Goal: Use online tool/utility: Utilize a website feature to perform a specific function

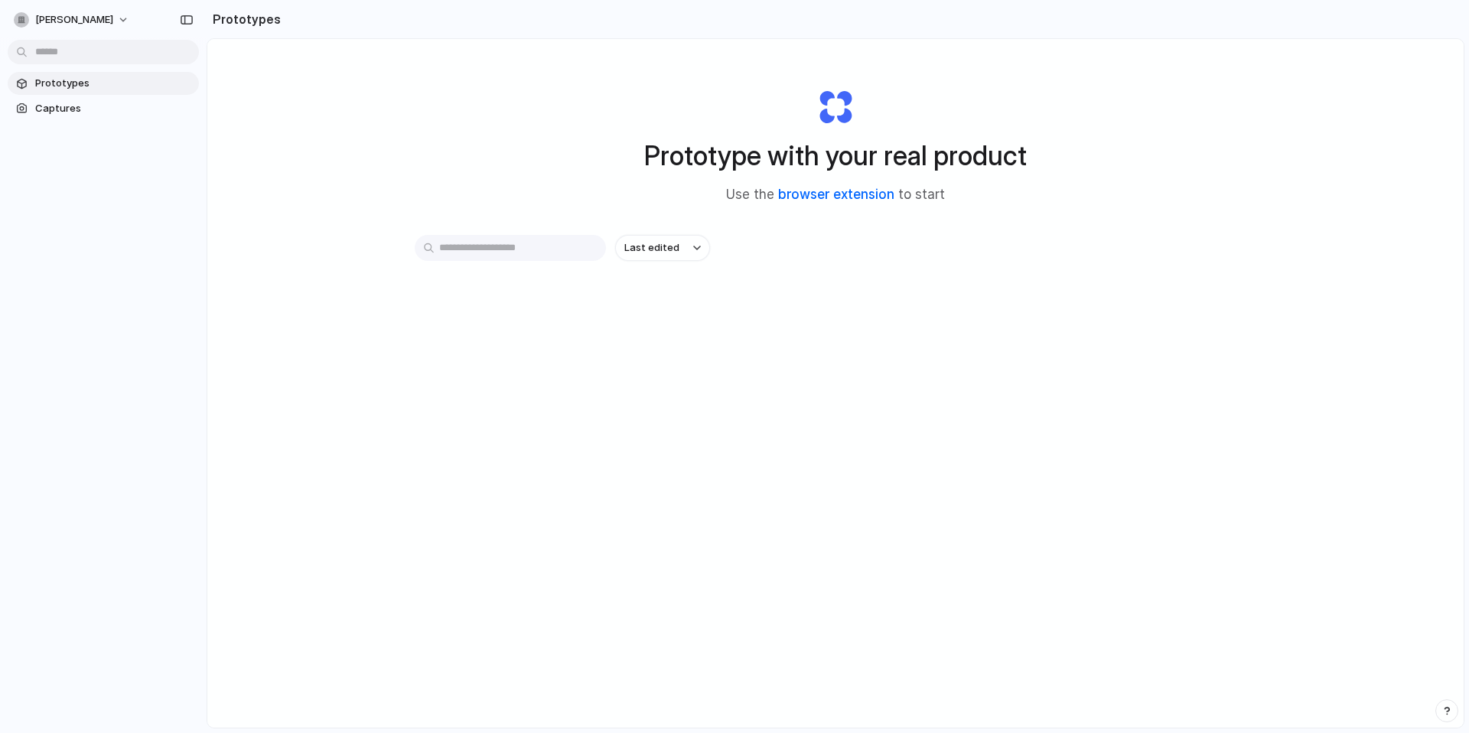
click at [849, 197] on link "browser extension" at bounding box center [836, 194] width 116 height 15
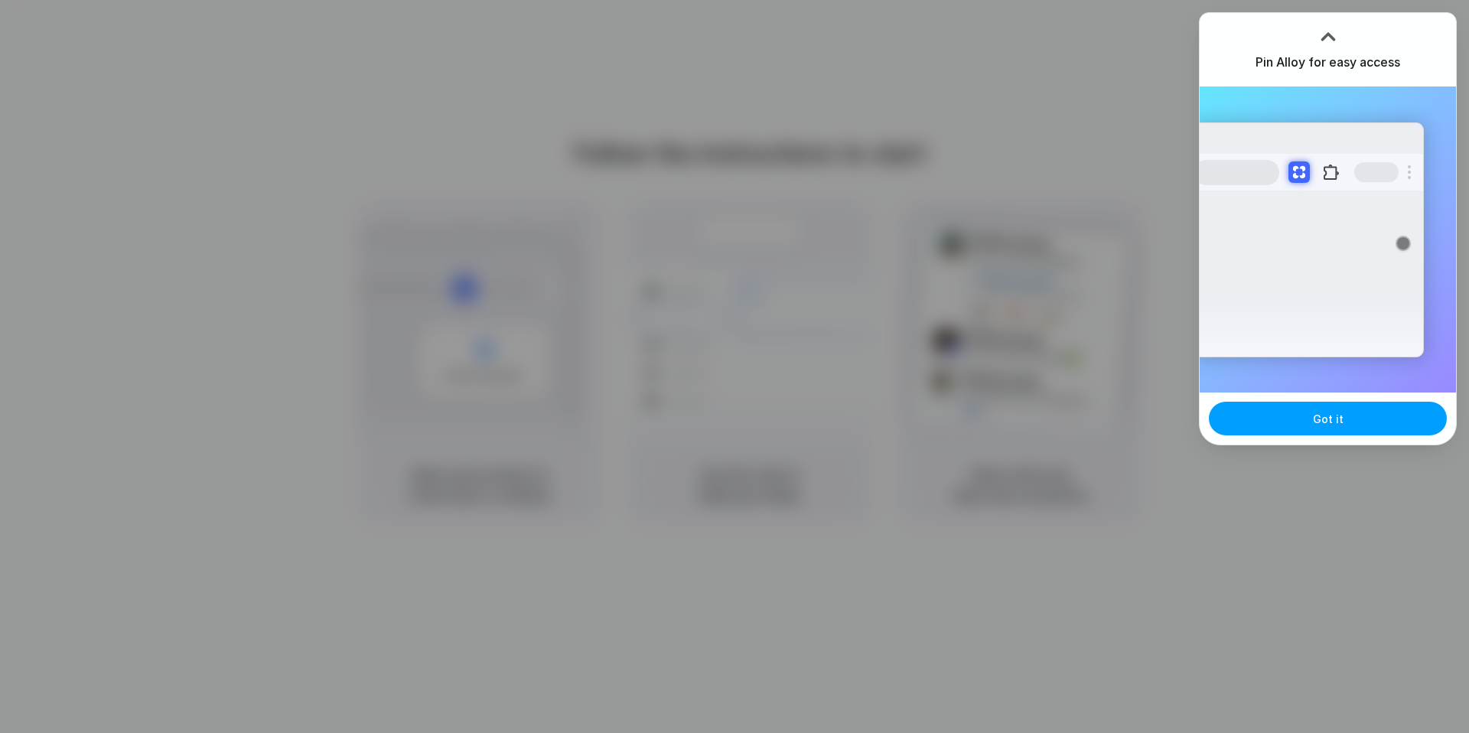
click at [1326, 415] on span "Got it" at bounding box center [1328, 419] width 31 height 16
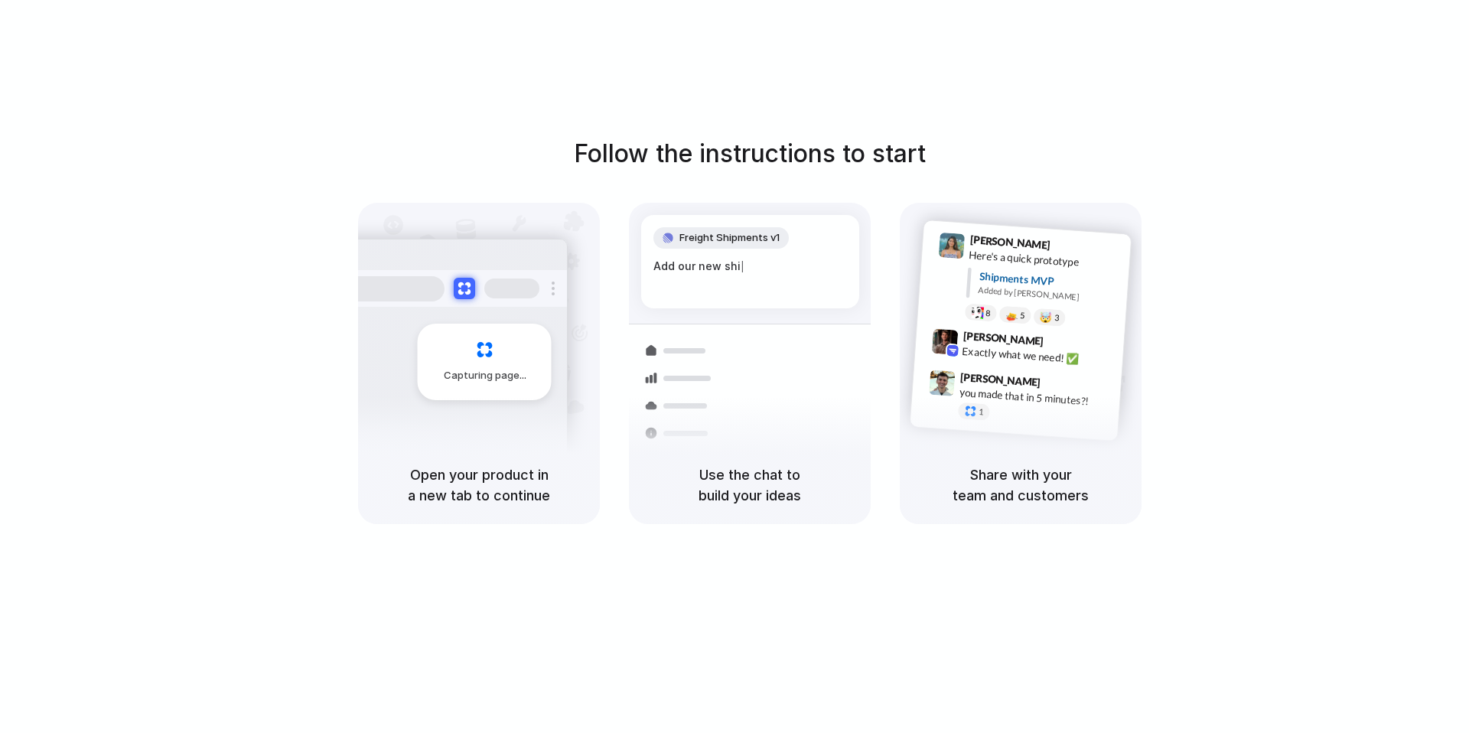
click at [722, 344] on div at bounding box center [680, 351] width 89 height 28
click at [974, 334] on span "Max Meyer" at bounding box center [1003, 339] width 81 height 22
click at [1013, 449] on div "Share with your team and customers" at bounding box center [1021, 485] width 242 height 78
click at [510, 339] on div "Capturing page" at bounding box center [485, 362] width 134 height 77
click at [542, 430] on div "Capturing page" at bounding box center [452, 356] width 231 height 235
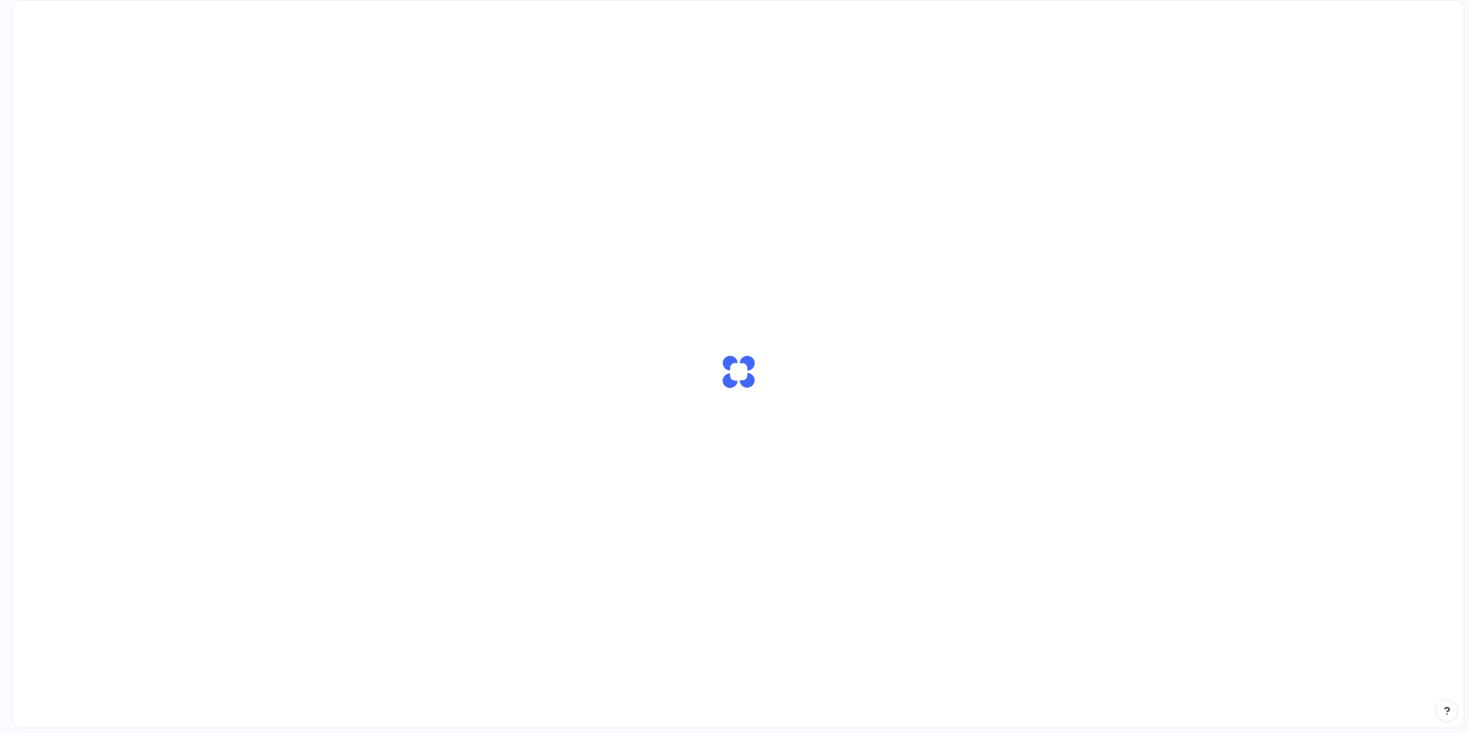
scroll to position [0, 14]
